Goal: Information Seeking & Learning: Check status

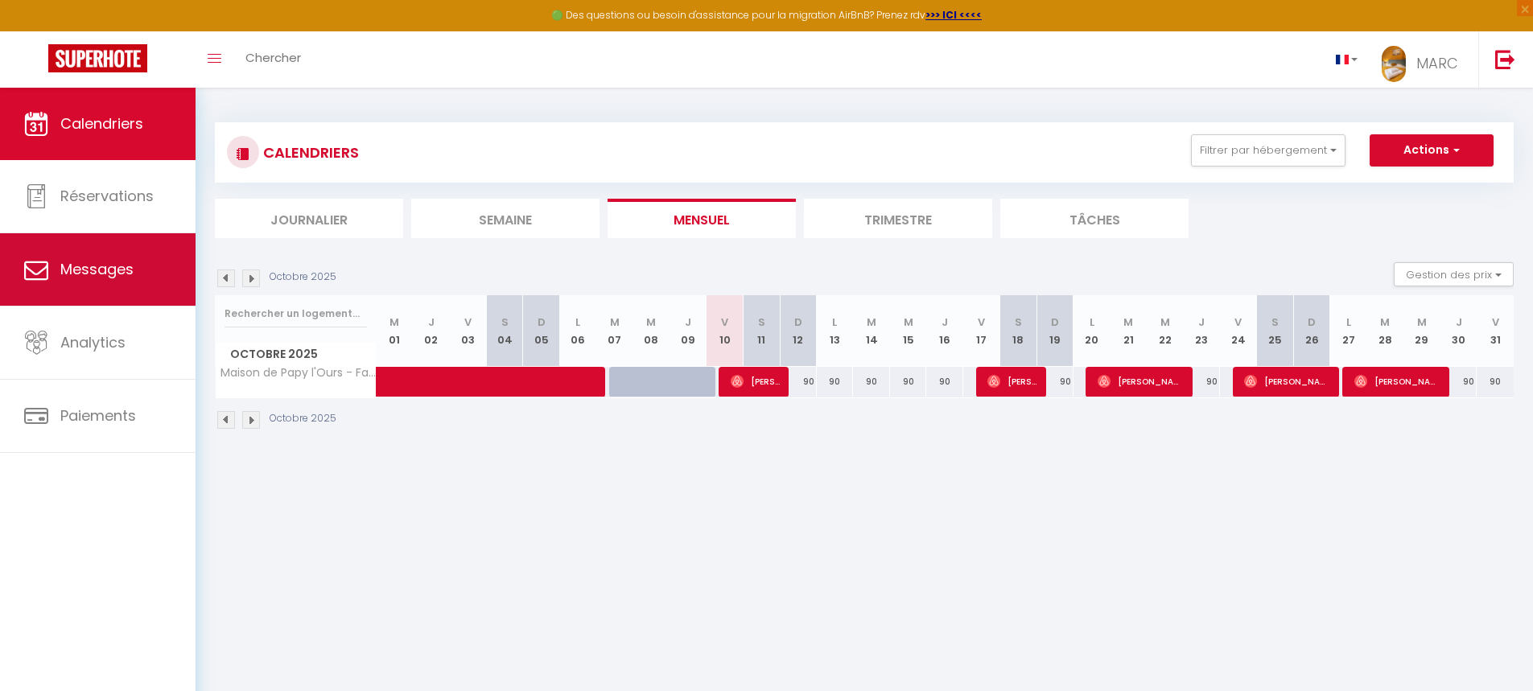
click at [124, 266] on span "Messages" at bounding box center [96, 269] width 73 height 20
select select "message"
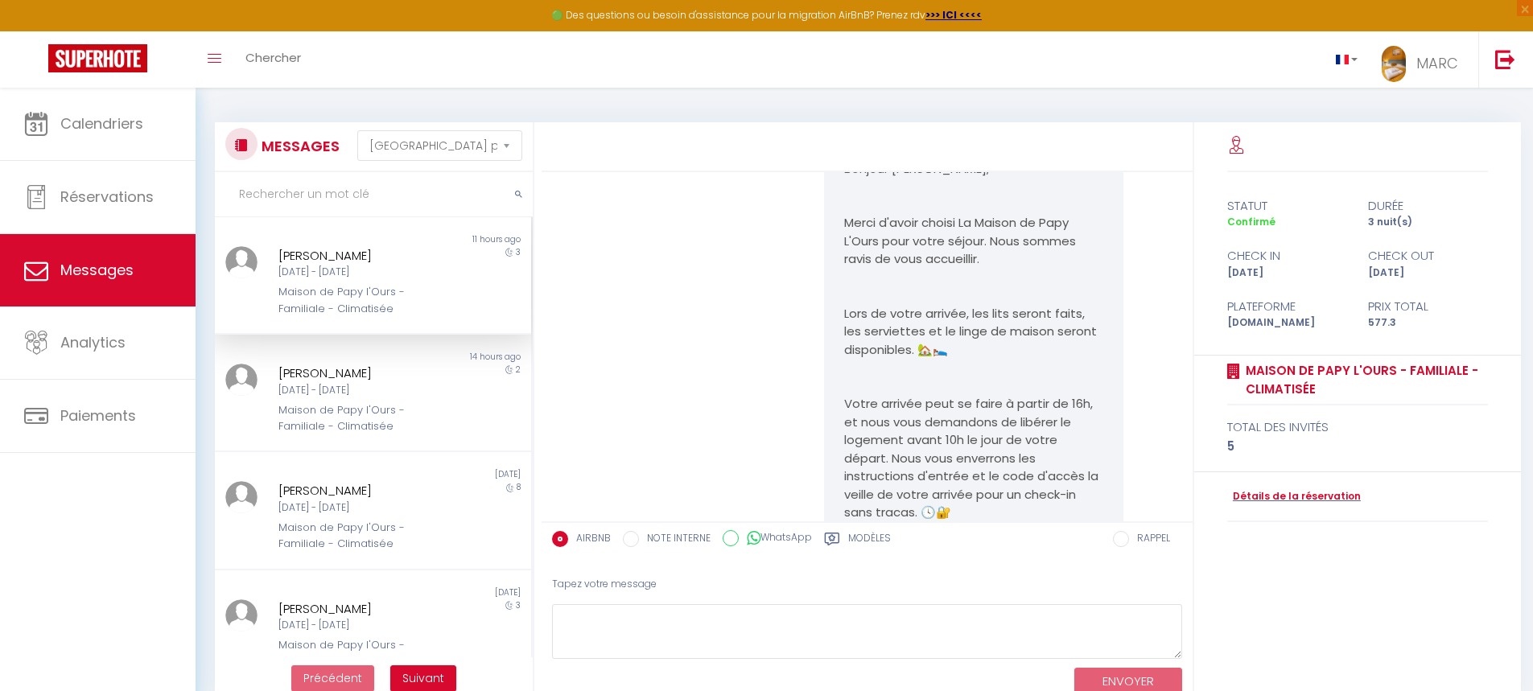
scroll to position [161, 0]
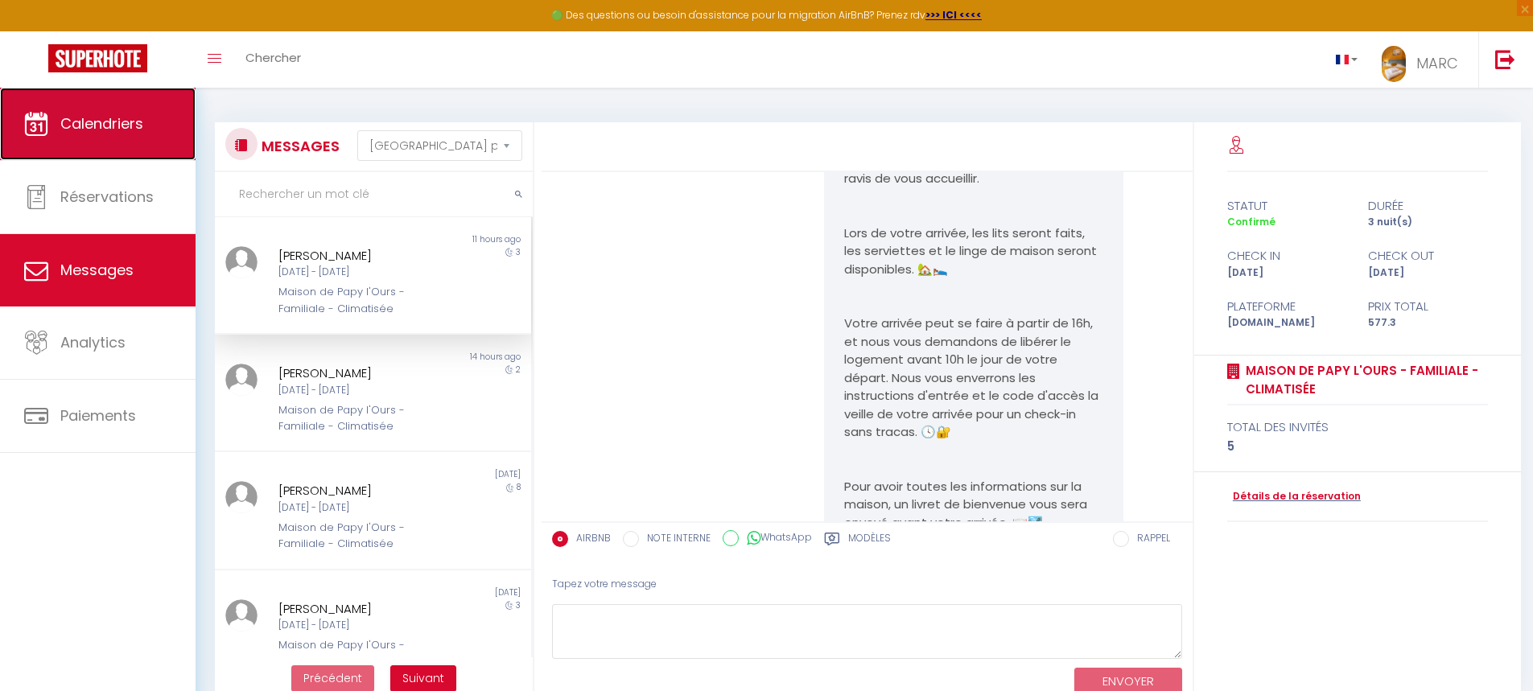
click at [110, 112] on link "Calendriers" at bounding box center [98, 124] width 196 height 72
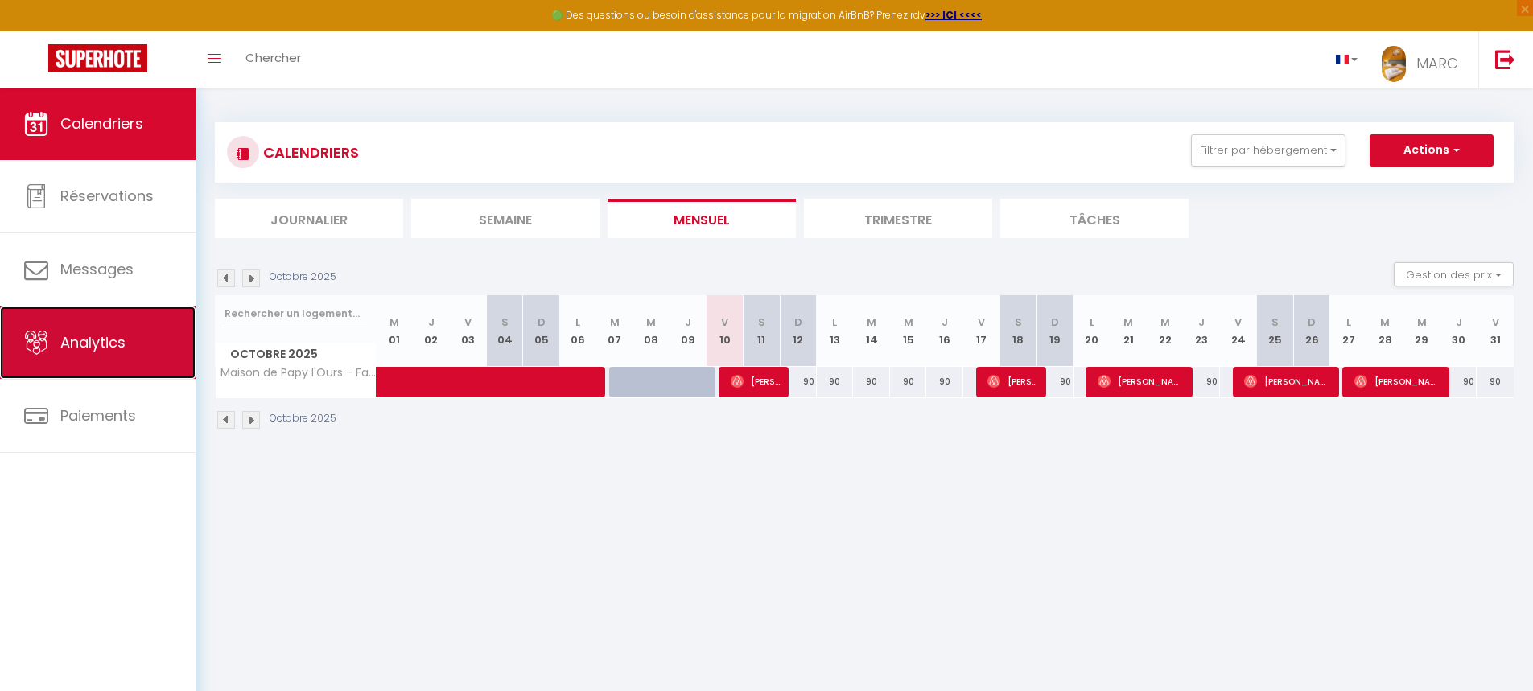
click at [69, 352] on link "Analytics" at bounding box center [98, 343] width 196 height 72
select select "2025"
select select "10"
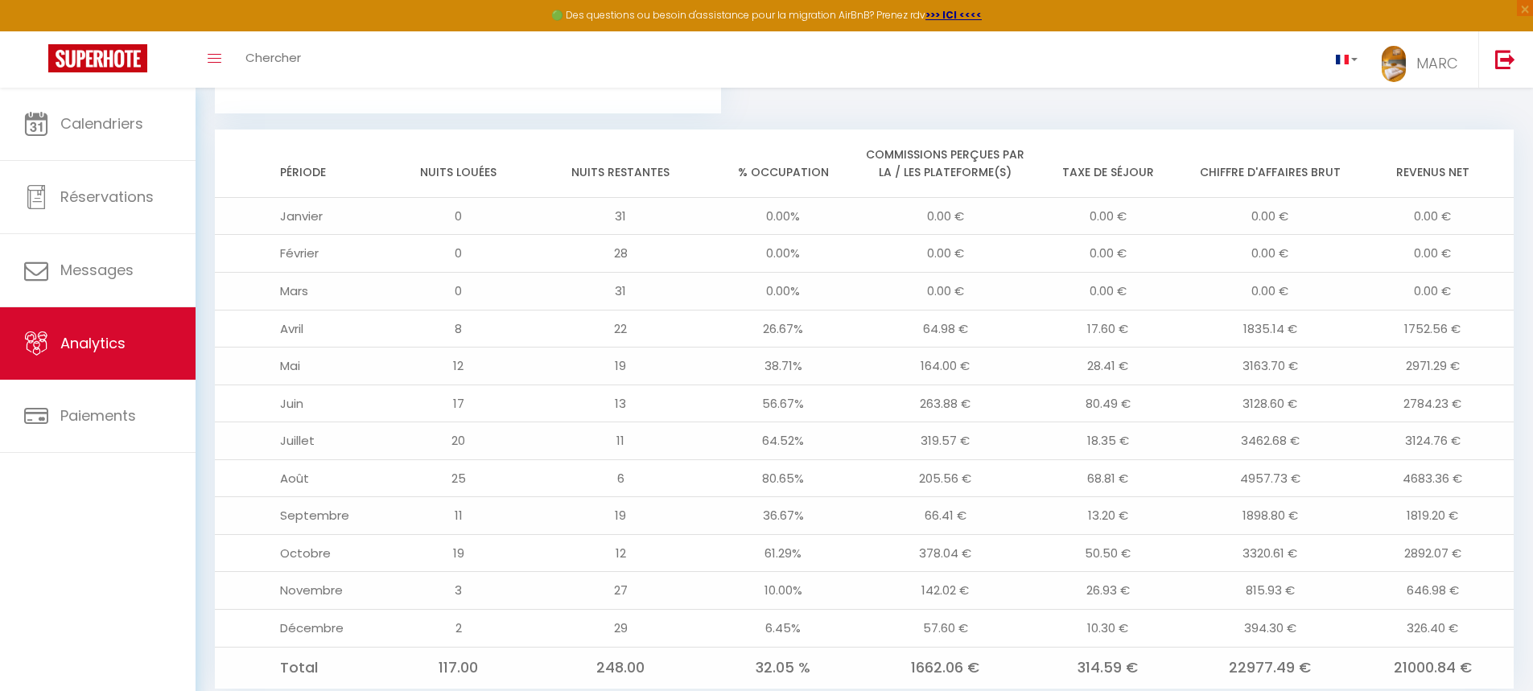
scroll to position [1335, 0]
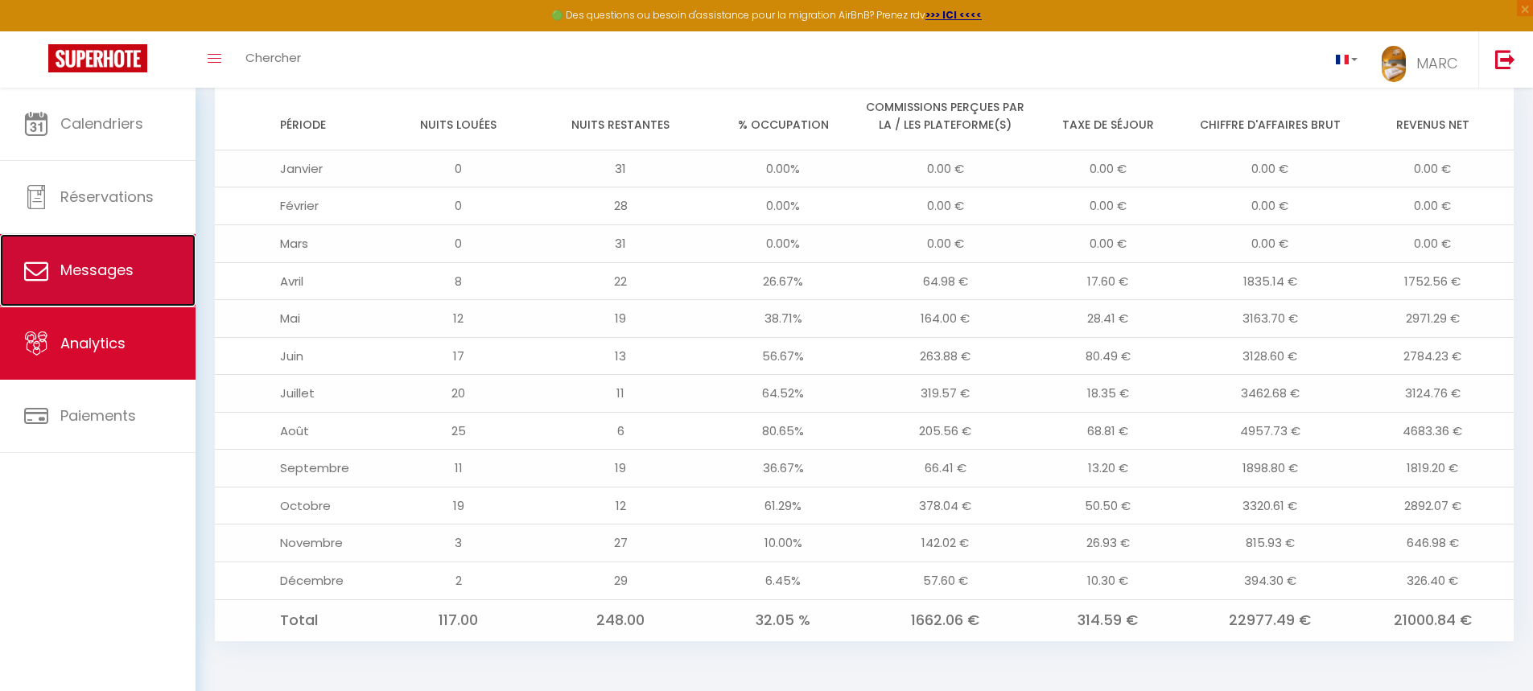
click at [85, 278] on span "Messages" at bounding box center [96, 270] width 73 height 20
select select "message"
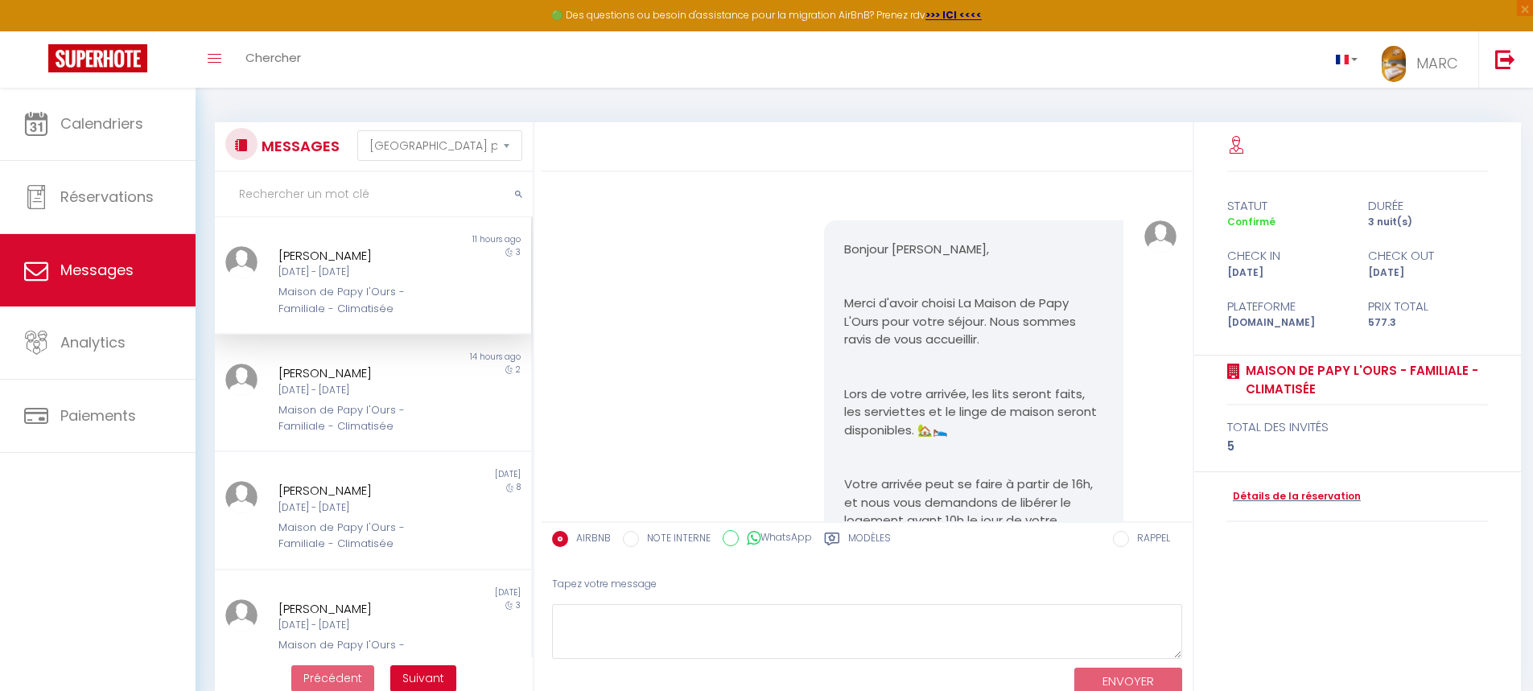
scroll to position [545, 0]
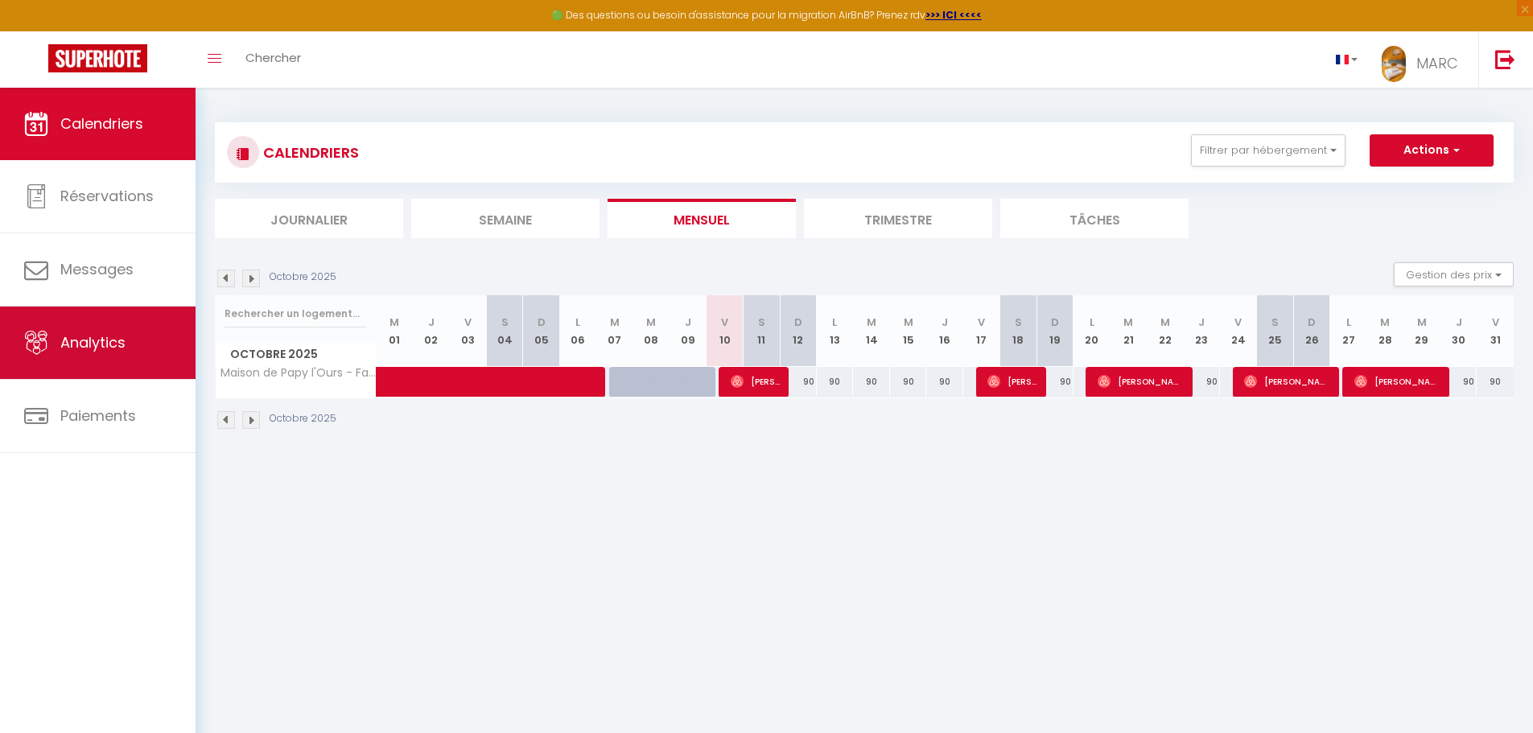
click at [36, 333] on icon at bounding box center [36, 343] width 24 height 24
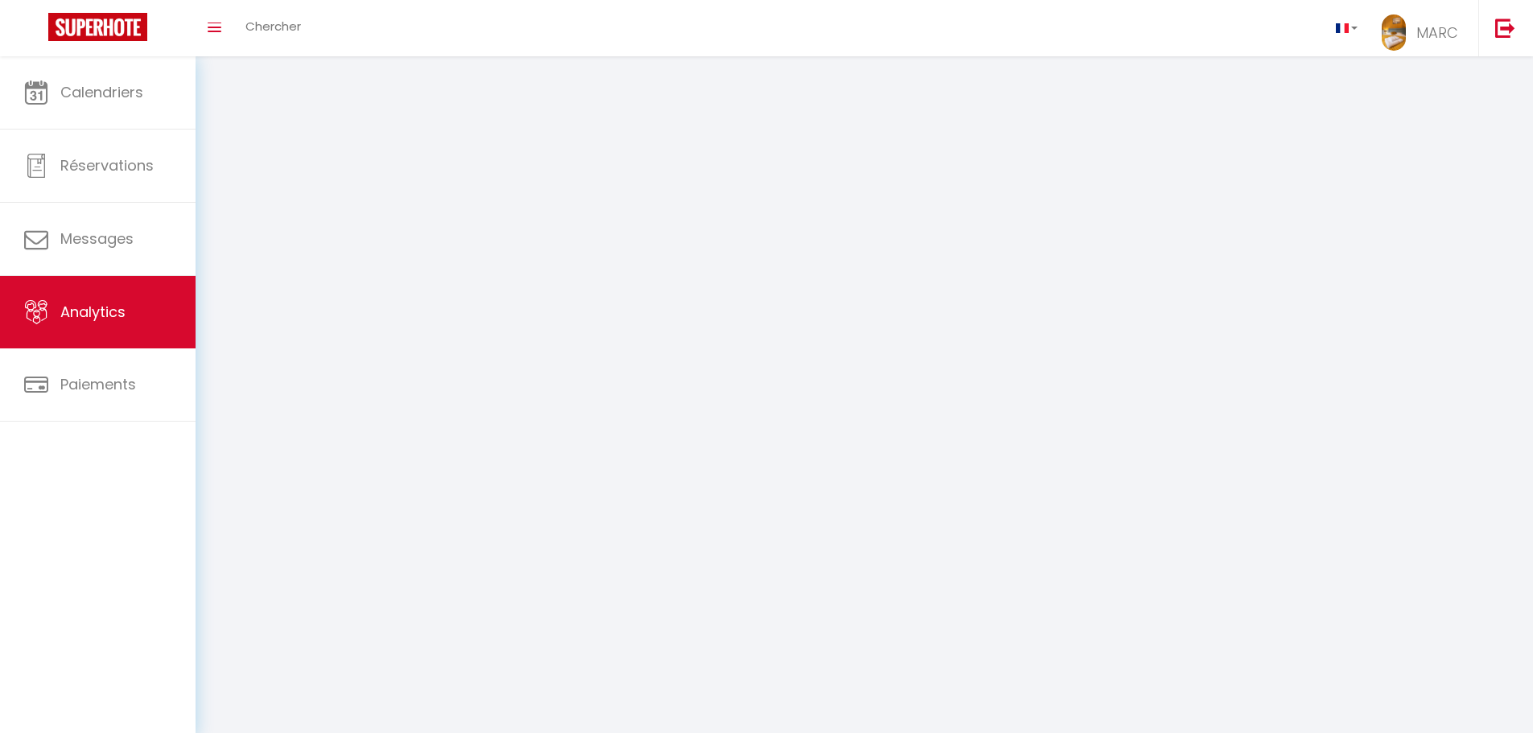
select select "2025"
select select "10"
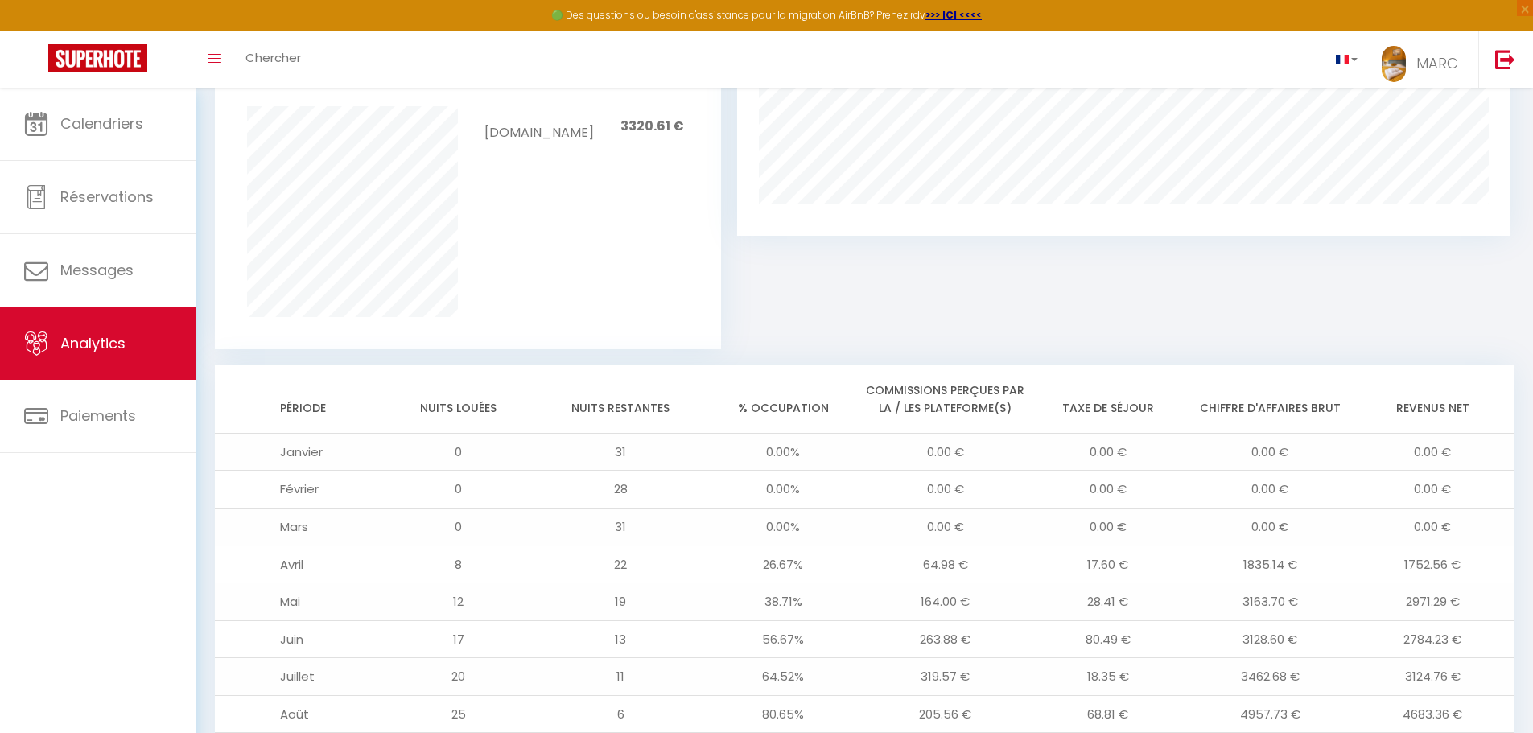
scroll to position [1293, 0]
